Goal: Find specific page/section: Find specific page/section

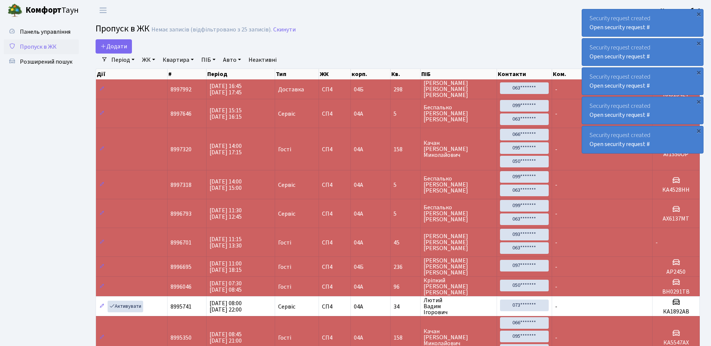
select select "25"
click at [43, 63] on span "Розширений пошук" at bounding box center [46, 62] width 52 height 8
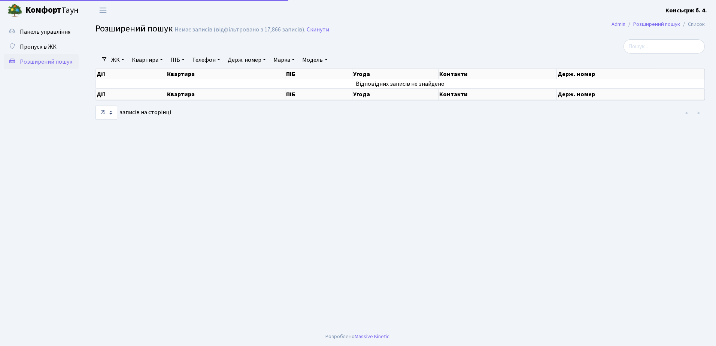
select select "25"
click at [43, 46] on span "Пропуск в ЖК" at bounding box center [38, 47] width 37 height 8
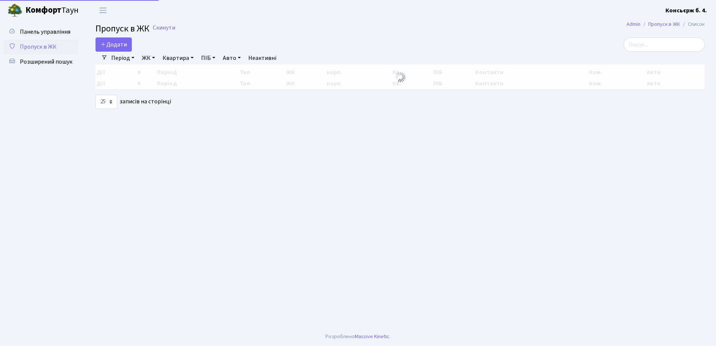
select select "25"
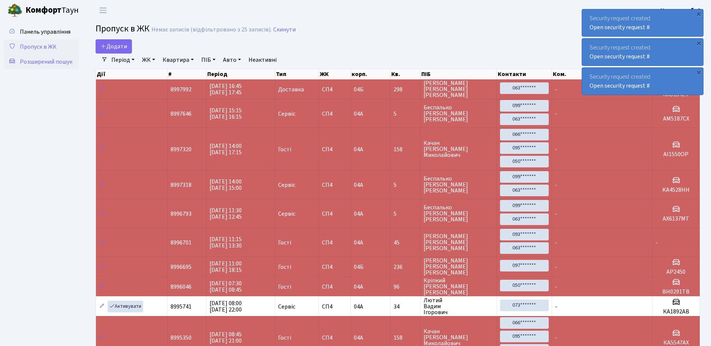
click at [43, 63] on span "Розширений пошук" at bounding box center [46, 62] width 52 height 8
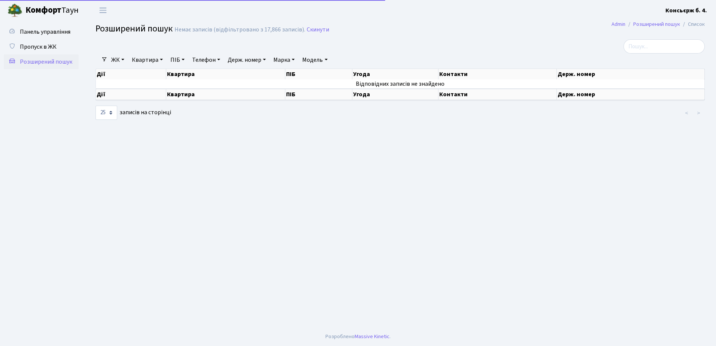
select select "25"
click at [40, 46] on span "Пропуск в ЖК" at bounding box center [38, 47] width 37 height 8
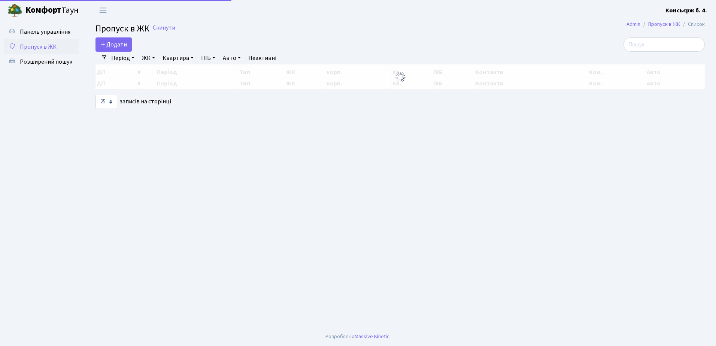
select select "25"
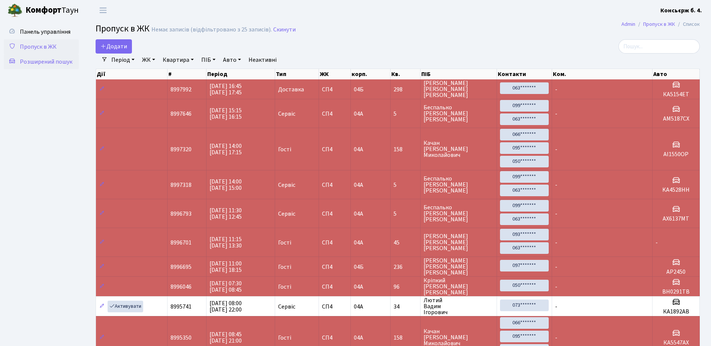
click at [55, 61] on span "Розширений пошук" at bounding box center [46, 62] width 52 height 8
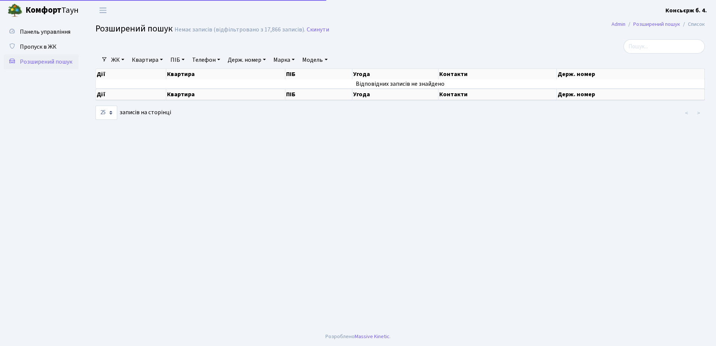
select select "25"
click at [659, 46] on input "search" at bounding box center [664, 46] width 81 height 14
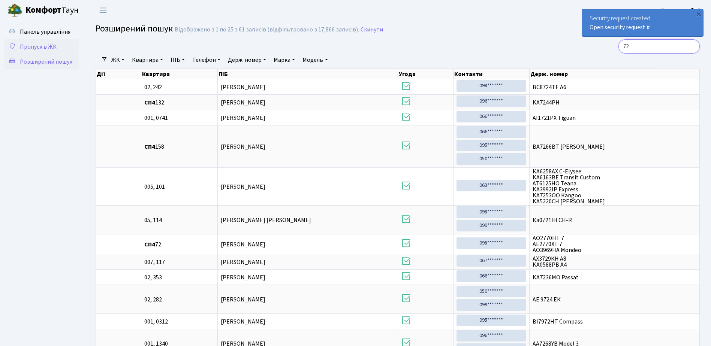
type input "72"
click at [43, 47] on span "Пропуск в ЖК" at bounding box center [38, 47] width 37 height 8
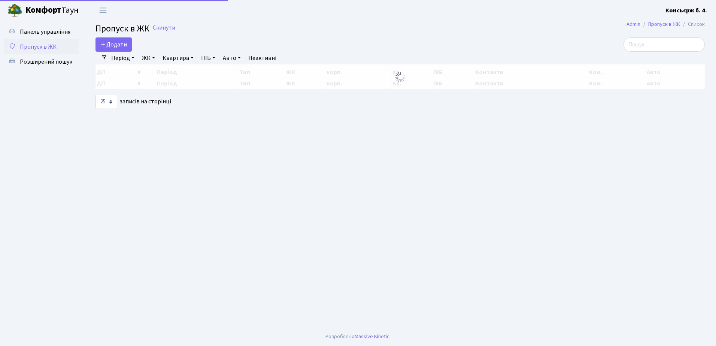
select select "25"
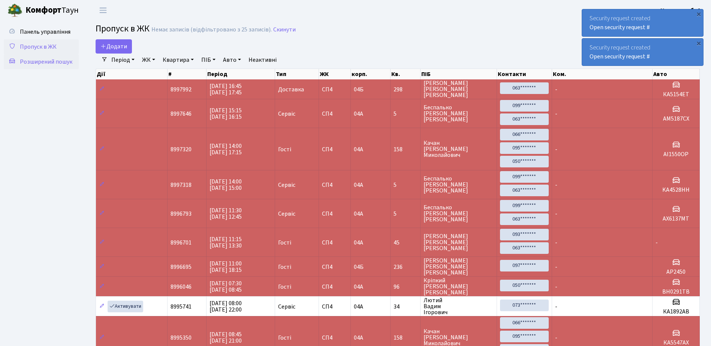
click at [53, 62] on span "Розширений пошук" at bounding box center [46, 62] width 52 height 8
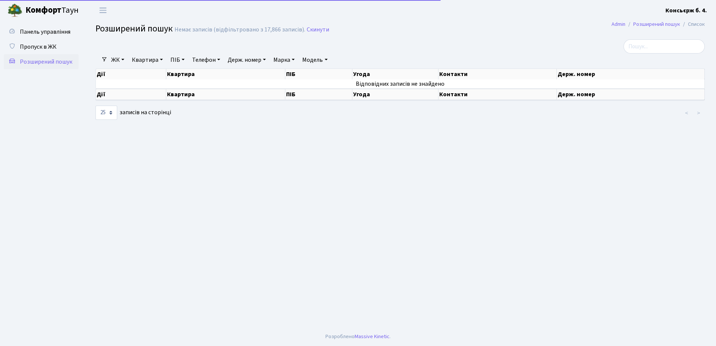
select select "25"
click at [659, 45] on input "search" at bounding box center [664, 46] width 81 height 14
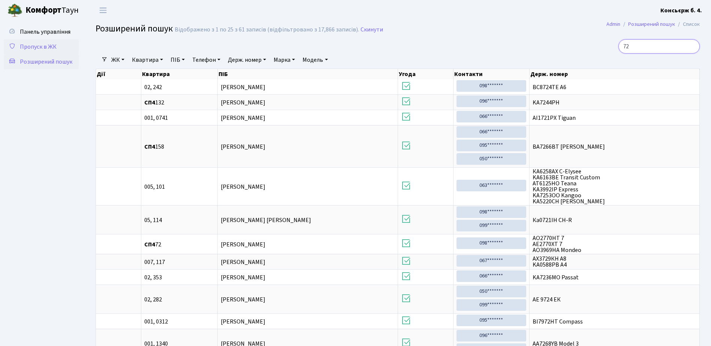
type input "72"
click at [37, 45] on span "Пропуск в ЖК" at bounding box center [38, 47] width 37 height 8
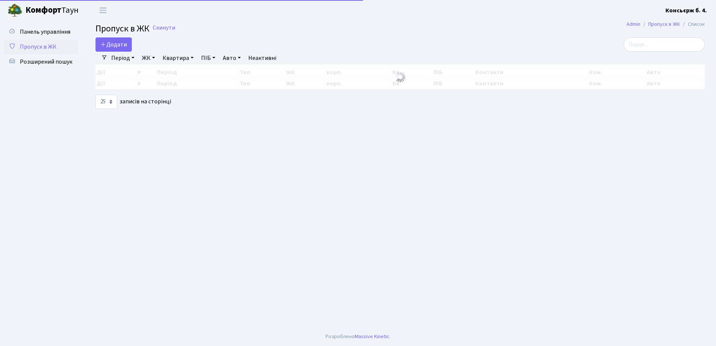
select select "25"
